Goal: Task Accomplishment & Management: Complete application form

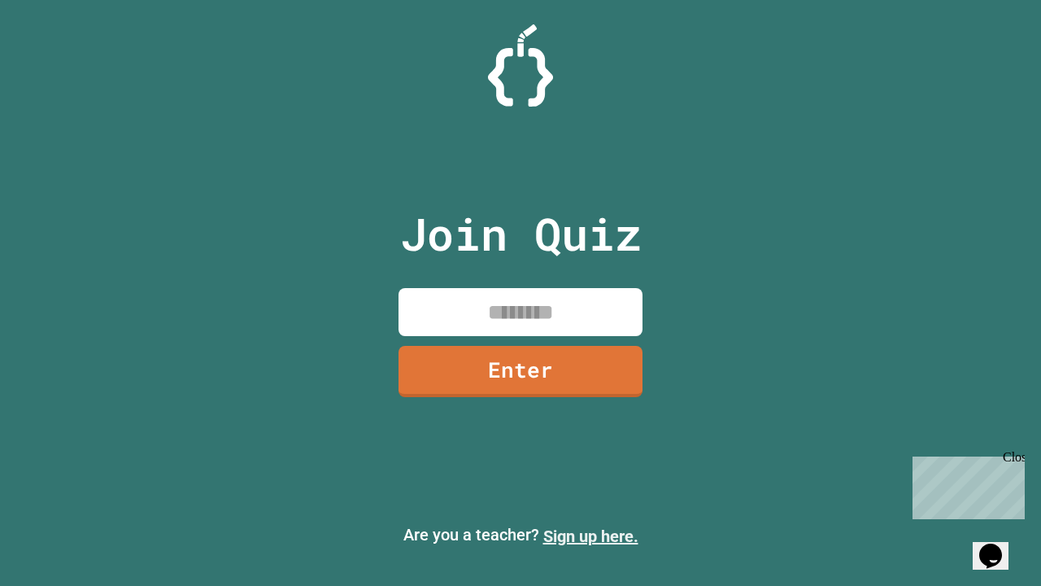
click at [591, 536] on link "Sign up here." at bounding box center [590, 536] width 95 height 20
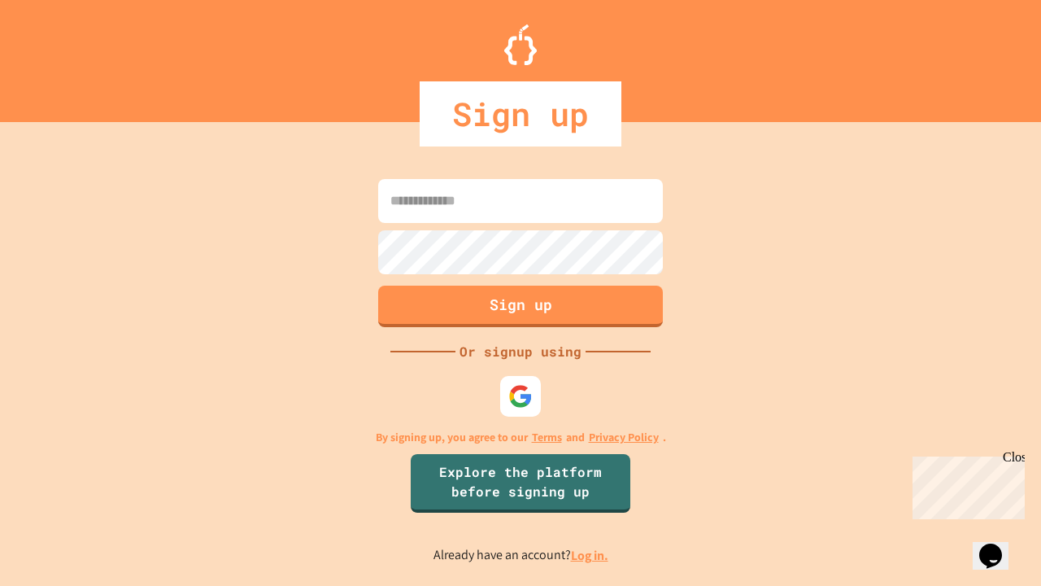
click at [591, 555] on link "Log in." at bounding box center [589, 555] width 37 height 17
